Goal: Task Accomplishment & Management: Manage account settings

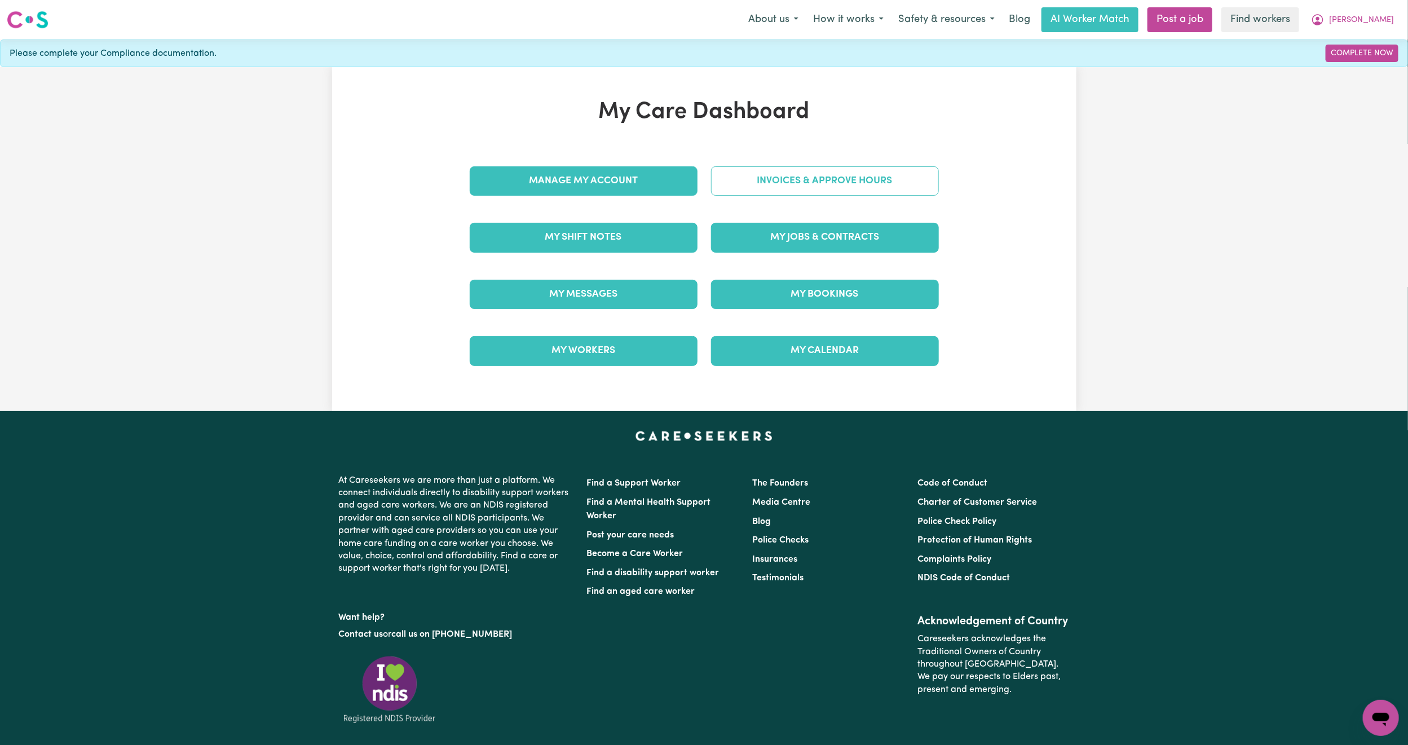
click at [779, 185] on link "Invoices & Approve Hours" at bounding box center [825, 180] width 228 height 29
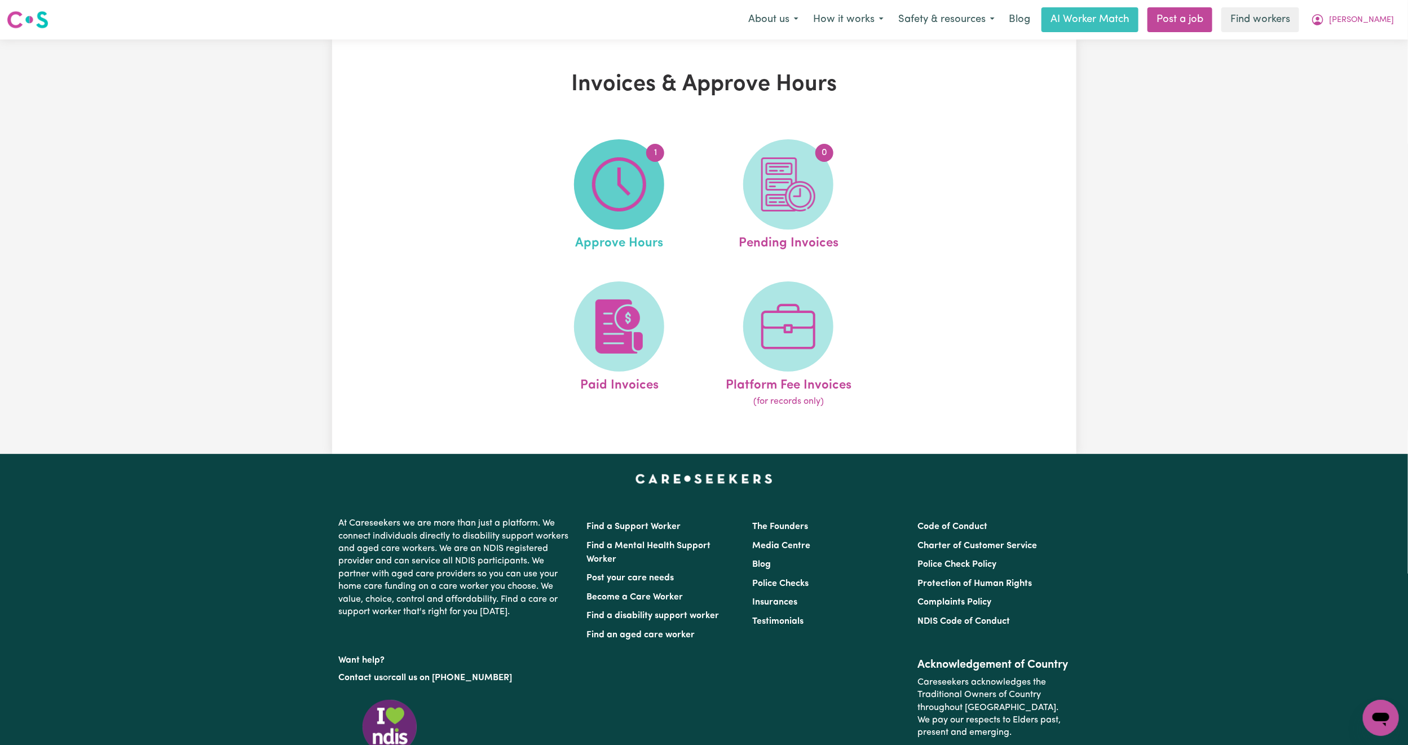
click at [618, 197] on img at bounding box center [619, 184] width 54 height 54
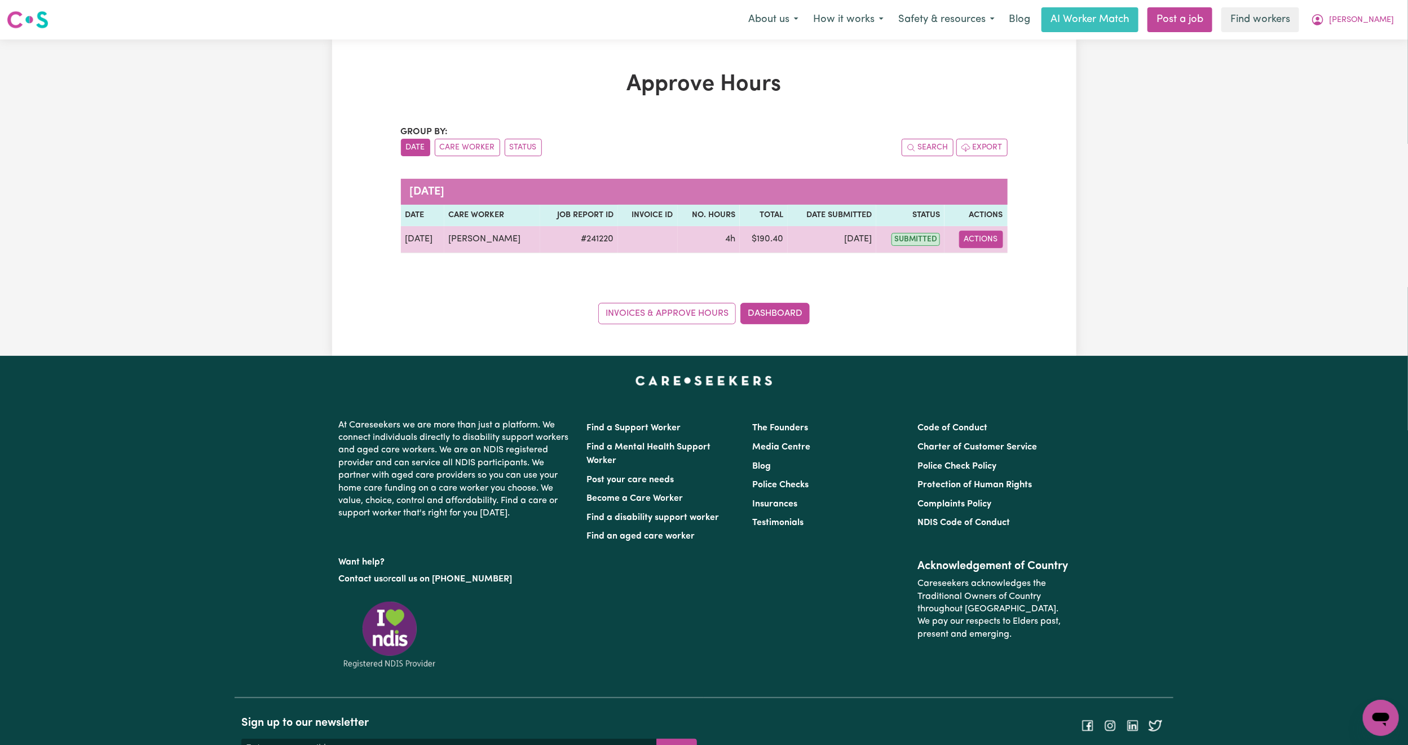
click at [975, 240] on button "Actions" at bounding box center [981, 239] width 44 height 17
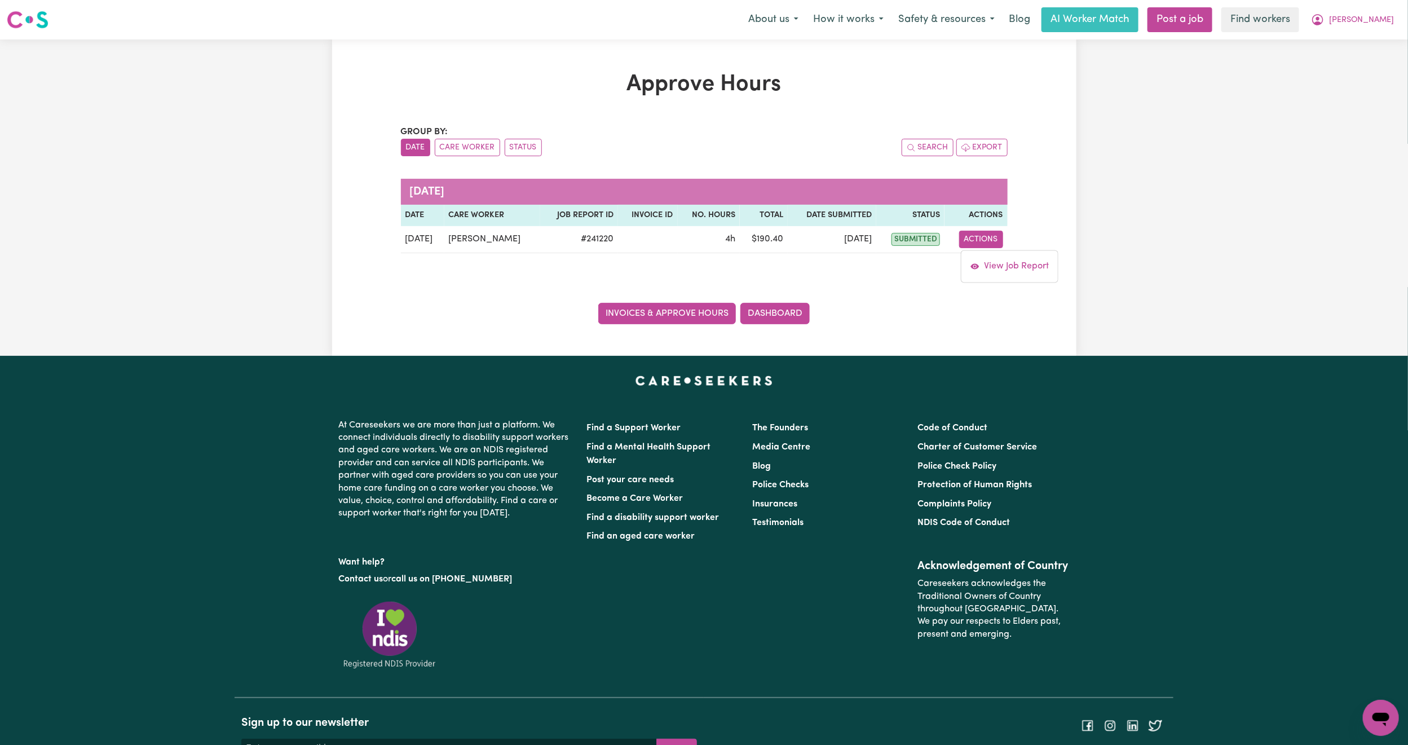
click at [694, 317] on link "Invoices & Approve Hours" at bounding box center [667, 313] width 138 height 21
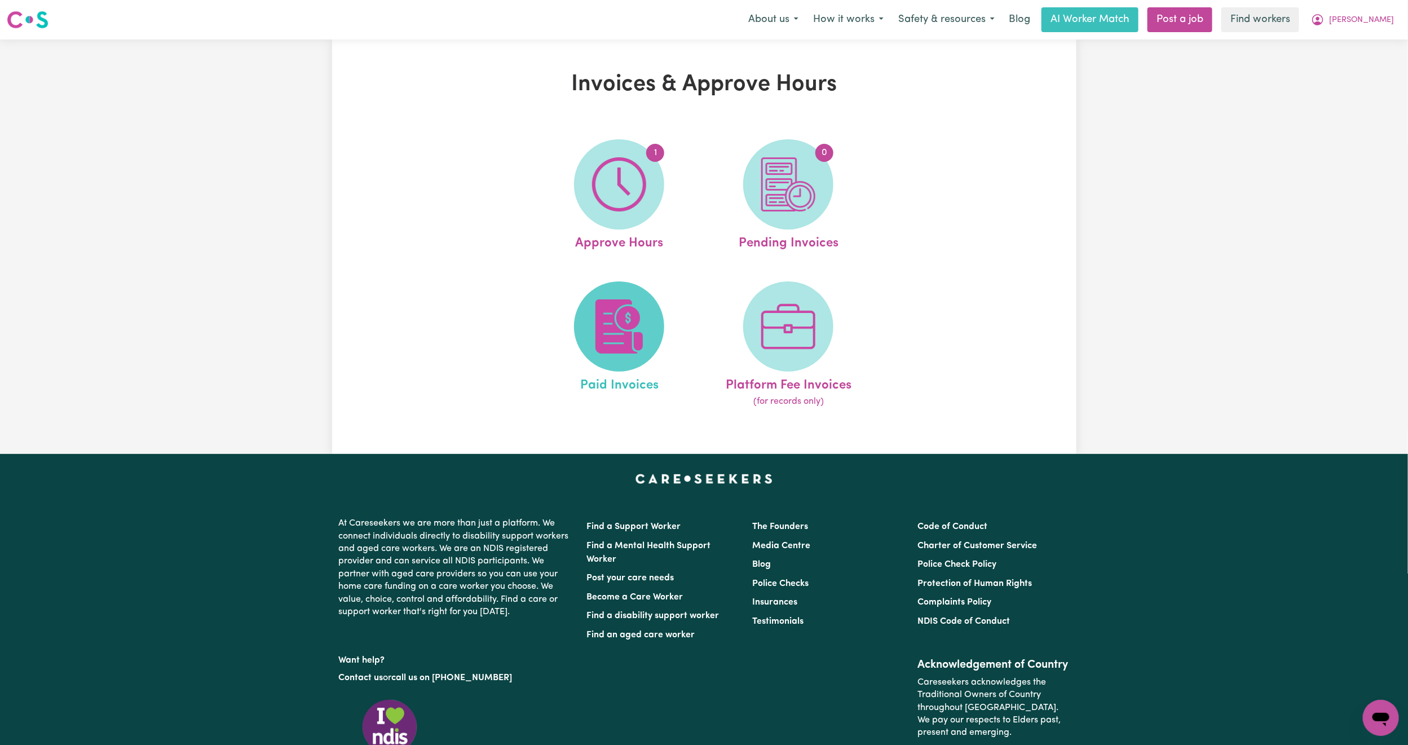
click at [600, 339] on img at bounding box center [619, 327] width 54 height 54
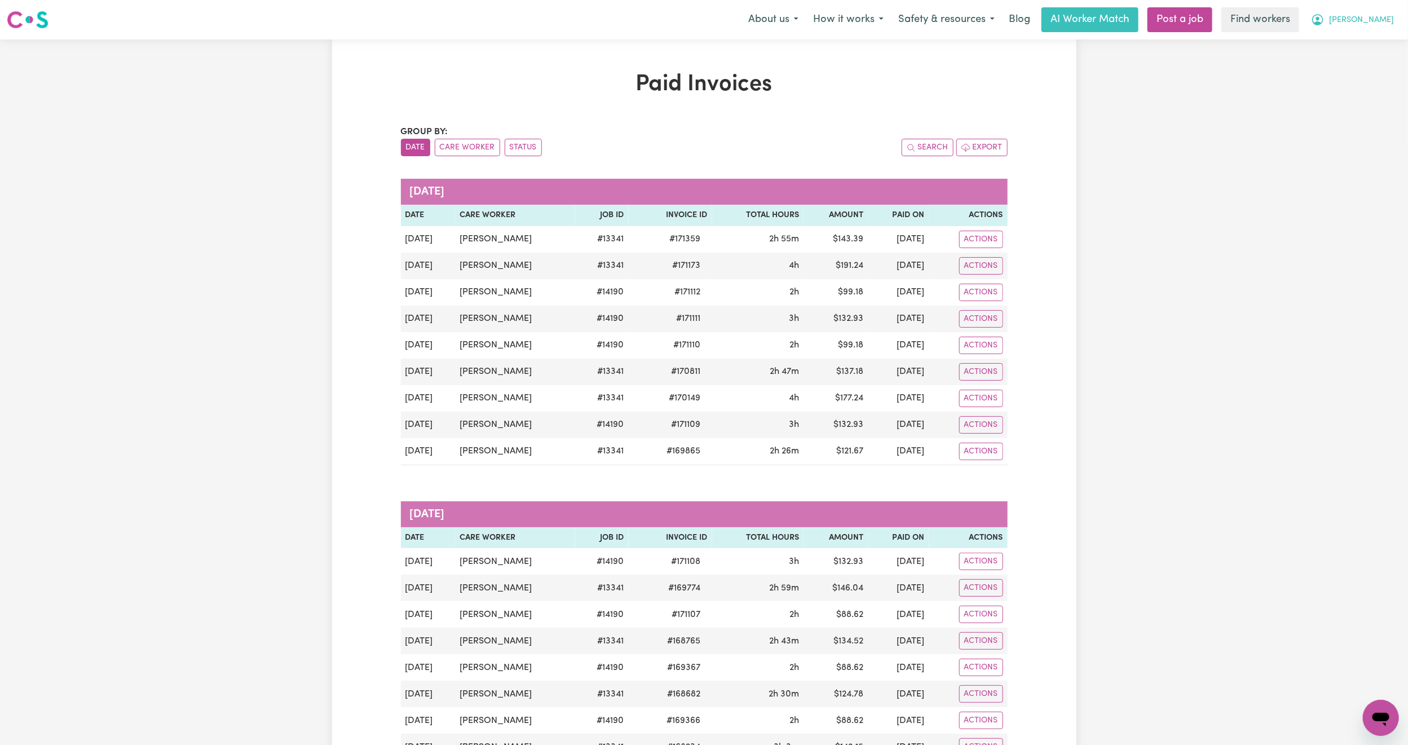
click at [1381, 20] on span "[PERSON_NAME]" at bounding box center [1361, 20] width 65 height 12
click at [1363, 53] on link "My Dashboard" at bounding box center [1356, 43] width 89 height 21
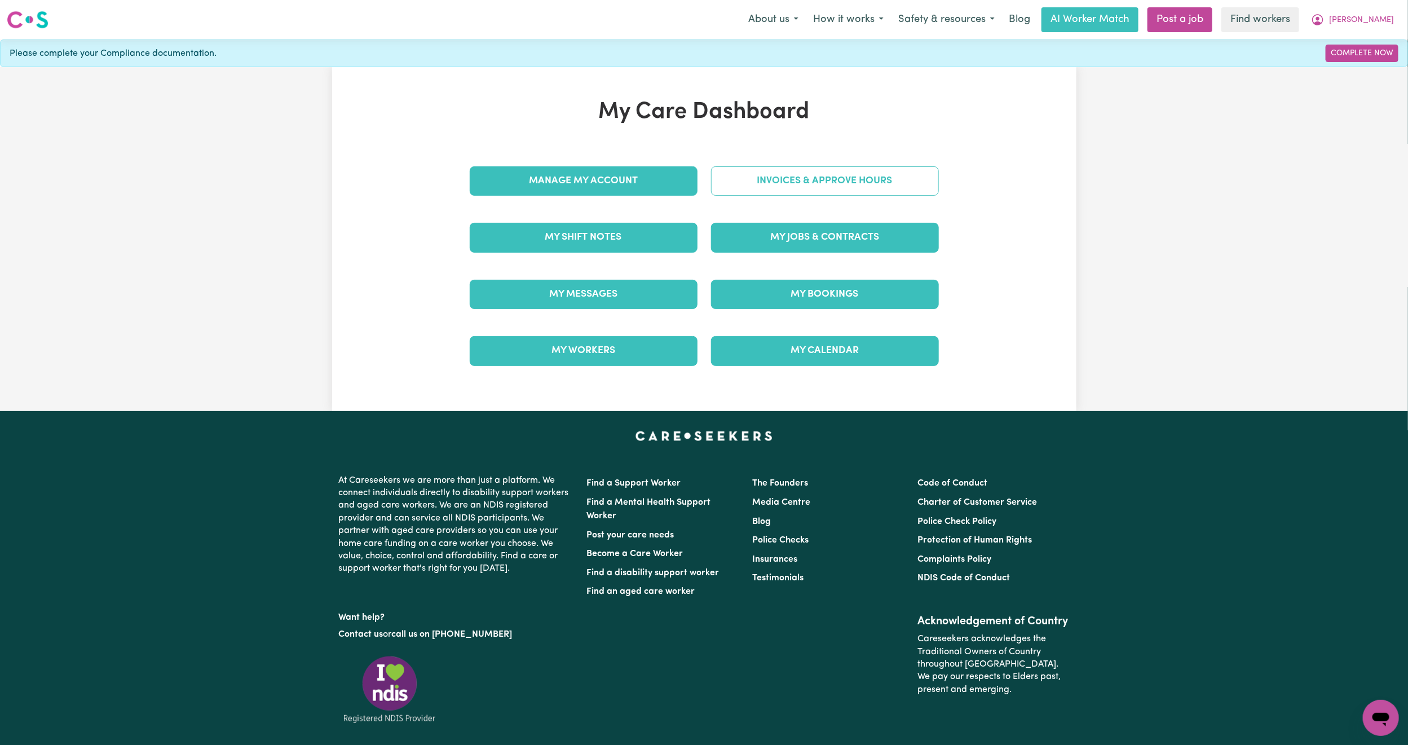
click at [803, 178] on link "Invoices & Approve Hours" at bounding box center [825, 180] width 228 height 29
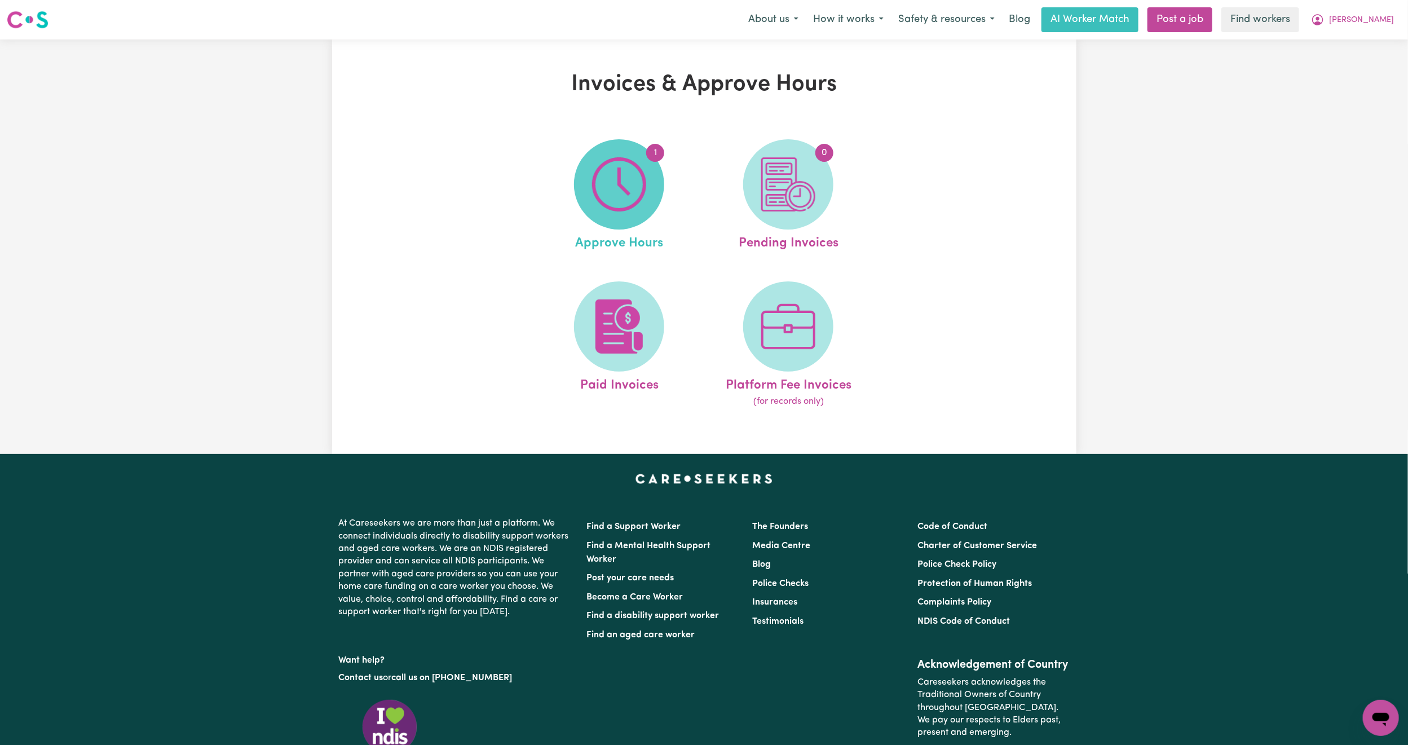
click at [616, 205] on img at bounding box center [619, 184] width 54 height 54
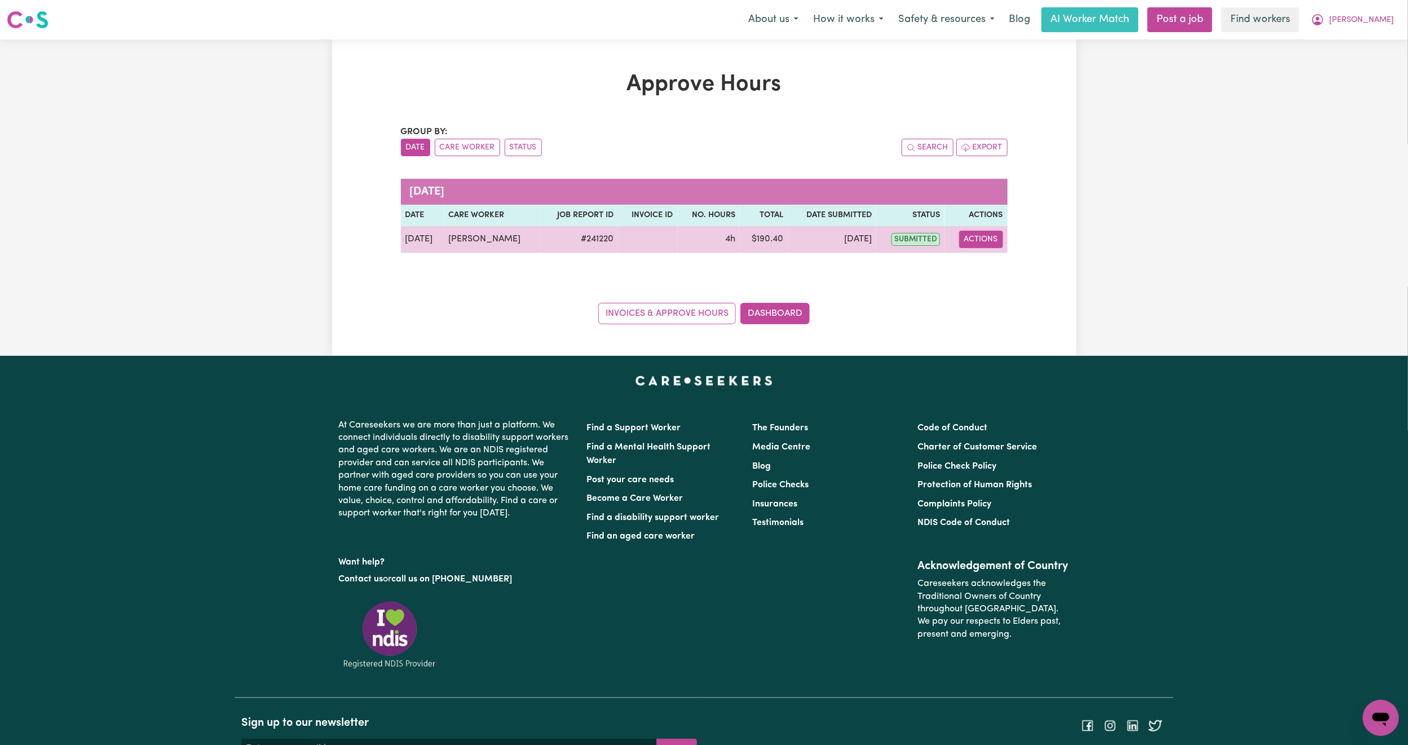
click at [994, 237] on button "Actions" at bounding box center [981, 239] width 44 height 17
click at [993, 274] on link "View Job Report" at bounding box center [1010, 266] width 96 height 23
select select "pm"
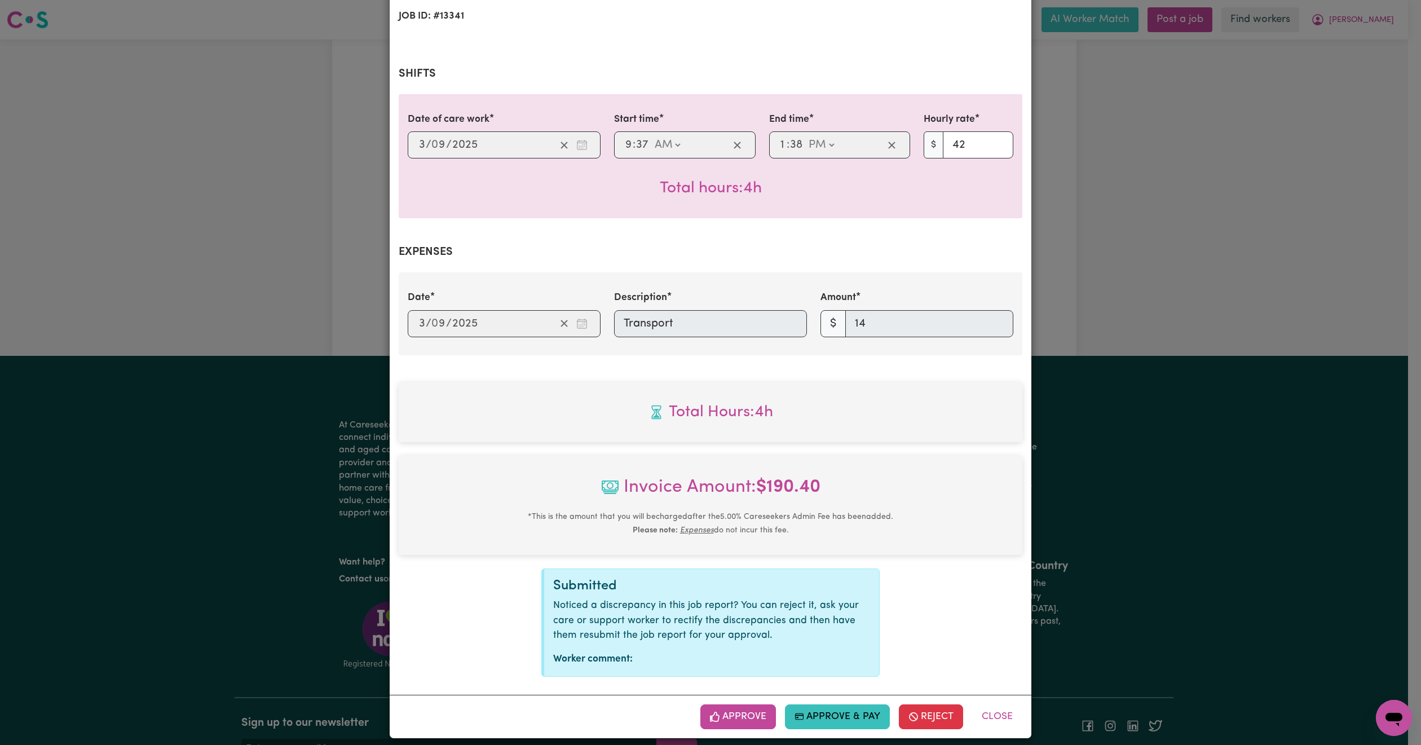
scroll to position [212, 0]
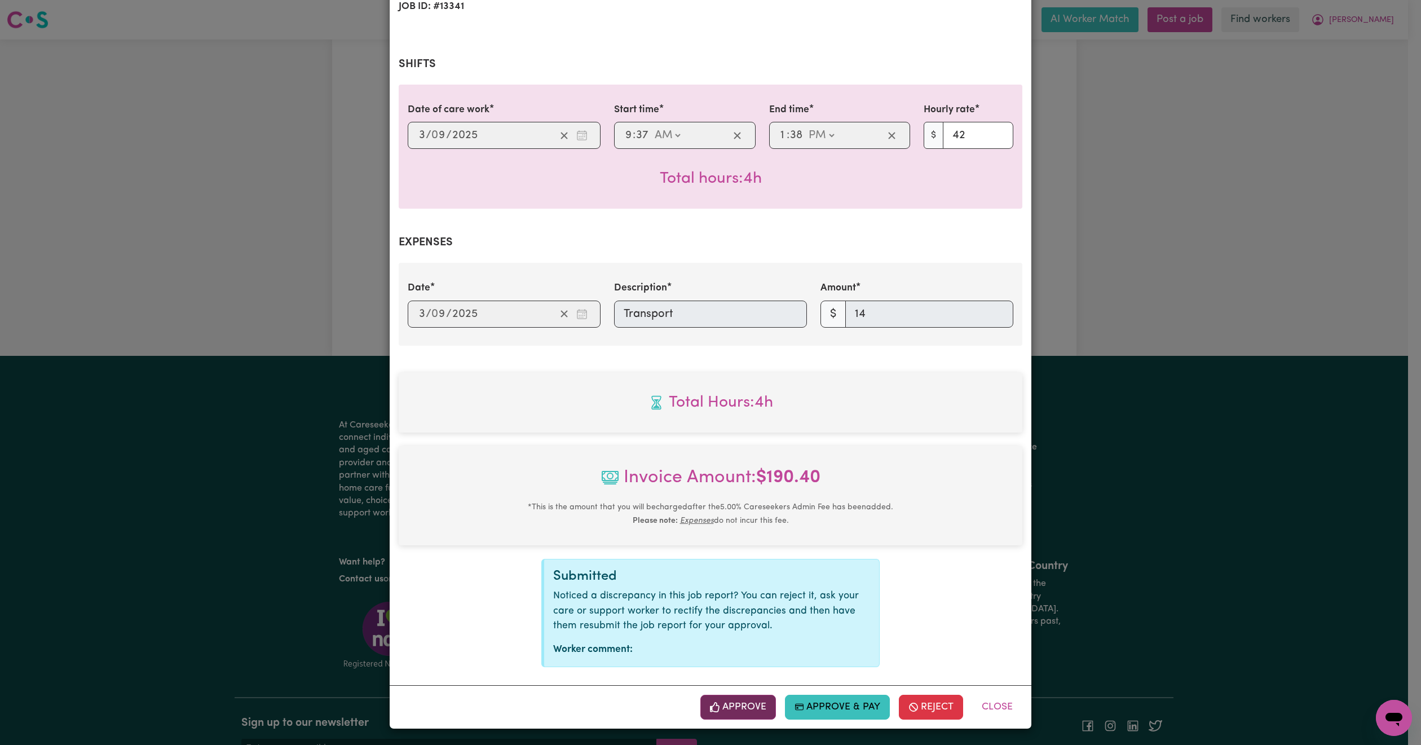
click at [717, 707] on button "Approve" at bounding box center [739, 707] width 76 height 25
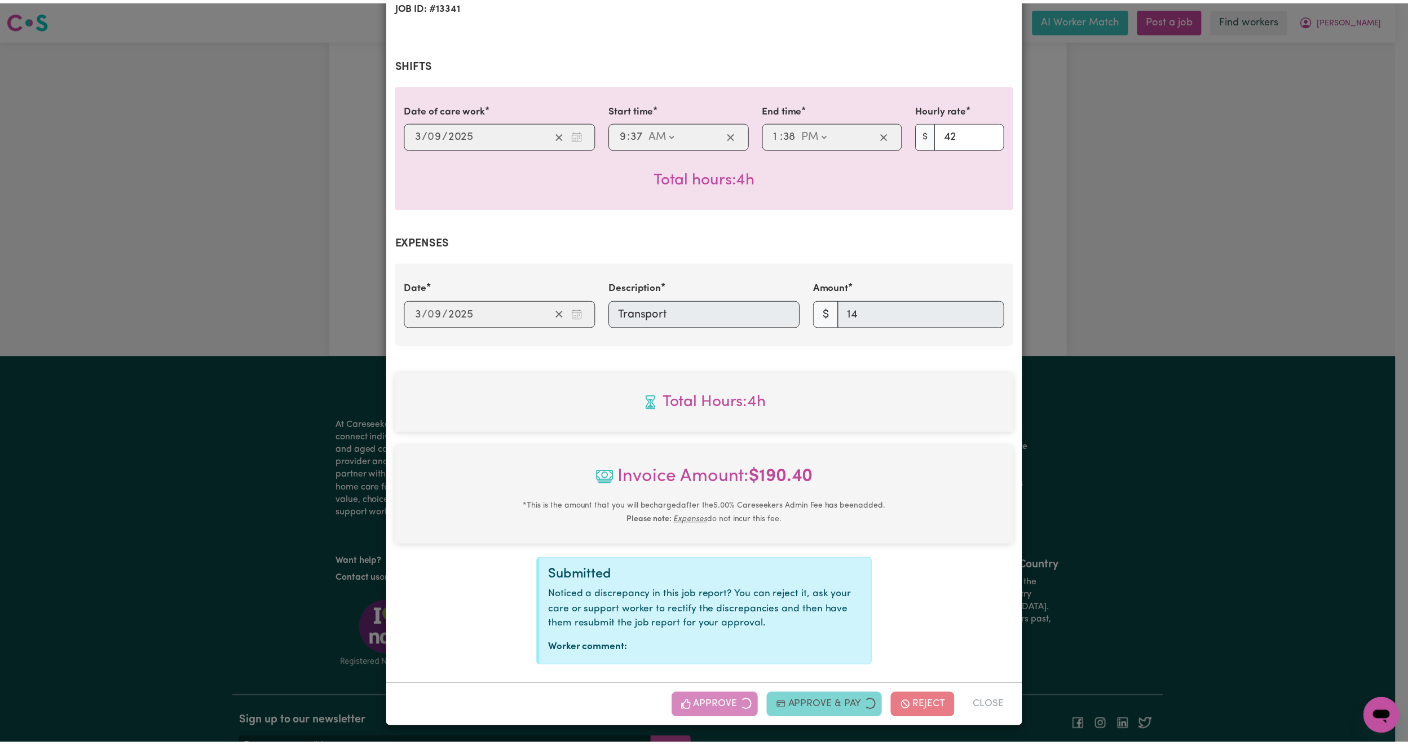
scroll to position [0, 0]
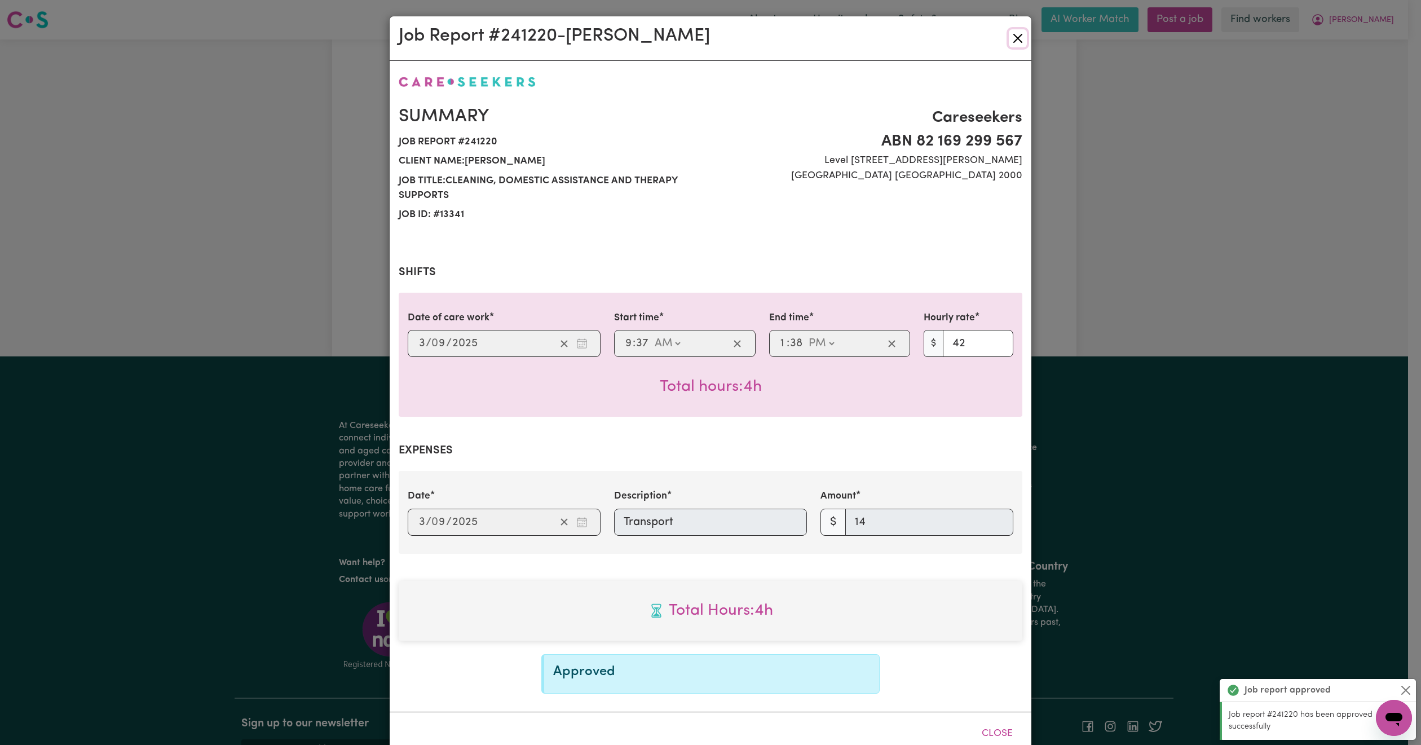
click at [1011, 34] on button "Close" at bounding box center [1018, 38] width 18 height 18
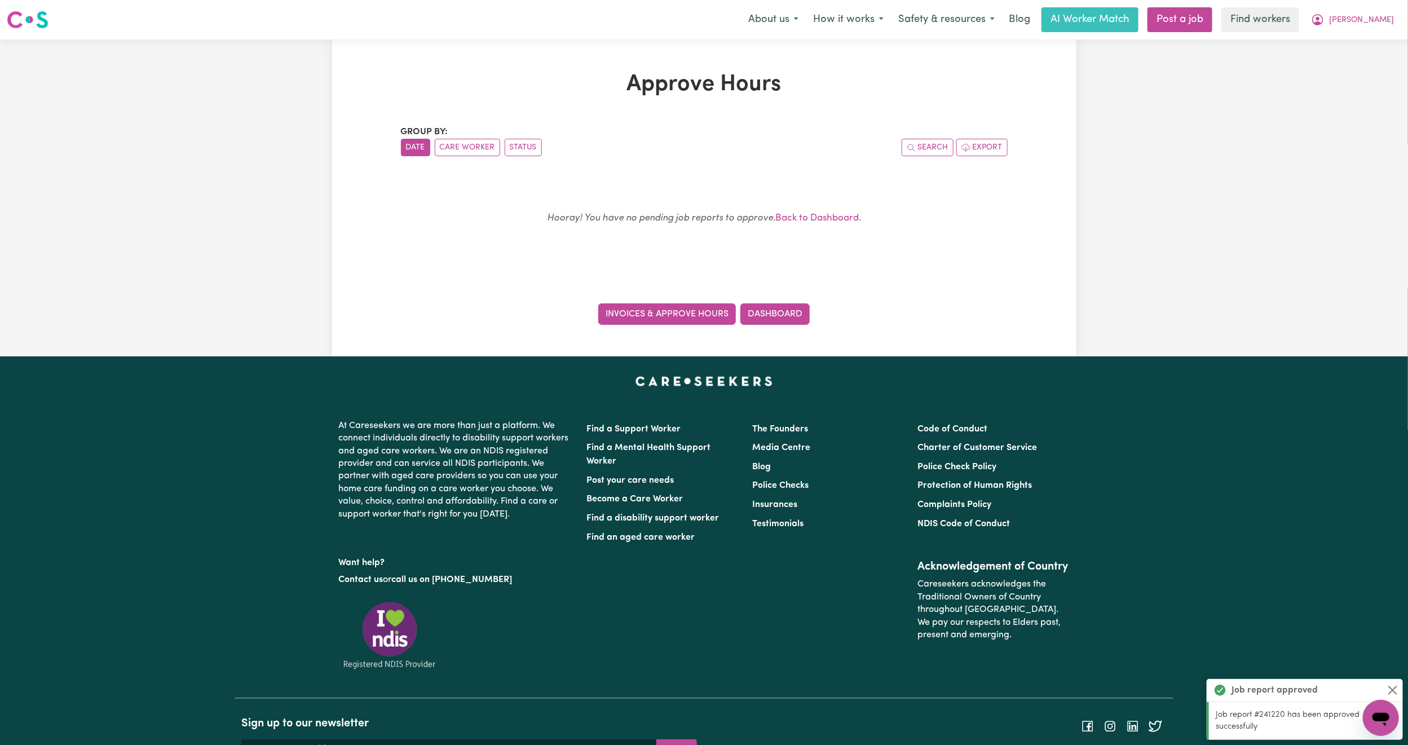
click at [672, 316] on link "Invoices & Approve Hours" at bounding box center [667, 313] width 138 height 21
